Goal: Find specific page/section: Find specific page/section

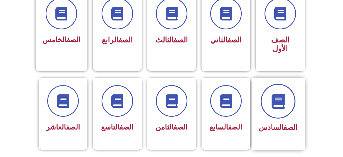
scroll to position [163, 0]
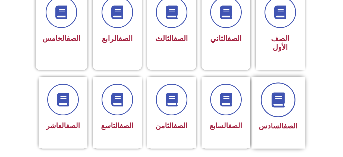
click at [274, 92] on icon at bounding box center [278, 99] width 15 height 15
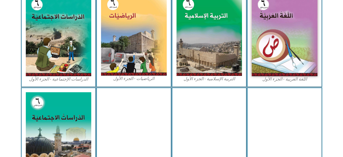
scroll to position [190, 0]
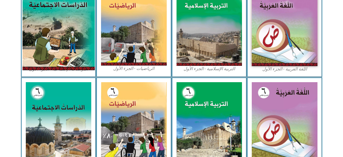
click at [81, 63] on img at bounding box center [58, 25] width 72 height 90
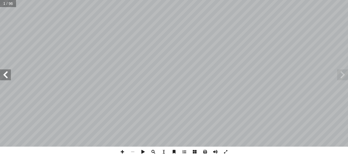
click at [5, 72] on span at bounding box center [5, 74] width 11 height 11
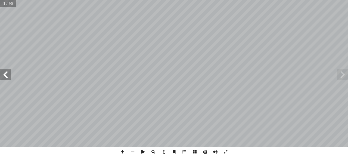
click at [5, 71] on span at bounding box center [5, 74] width 11 height 11
click at [7, 70] on span at bounding box center [5, 74] width 11 height 11
click at [2, 73] on span at bounding box center [5, 74] width 11 height 11
click at [2, 72] on span at bounding box center [5, 74] width 11 height 11
click at [3, 72] on span at bounding box center [5, 74] width 11 height 11
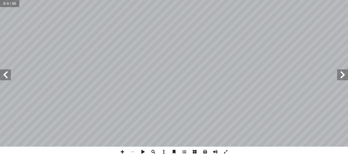
click at [3, 71] on span at bounding box center [5, 74] width 11 height 11
click at [122, 151] on span at bounding box center [122, 152] width 10 height 10
click at [1, 72] on span at bounding box center [5, 74] width 11 height 11
click at [123, 150] on span at bounding box center [122, 152] width 10 height 10
drag, startPoint x: 341, startPoint y: 76, endPoint x: 338, endPoint y: 76, distance: 3.0
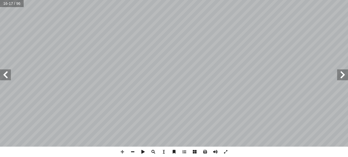
click at [340, 76] on span at bounding box center [342, 74] width 11 height 11
click at [133, 150] on span at bounding box center [133, 152] width 10 height 10
click at [0, 73] on span at bounding box center [5, 74] width 11 height 11
